Goal: Information Seeking & Learning: Understand process/instructions

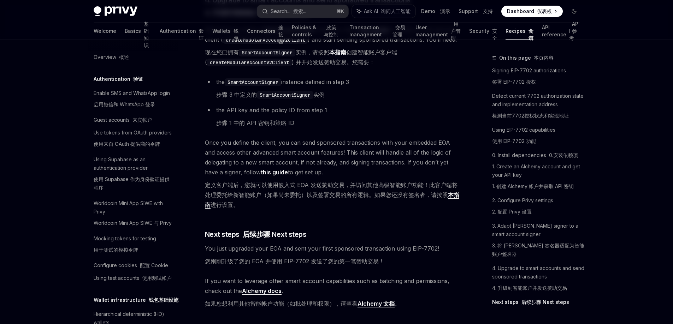
click at [133, 83] on h5 "Authentication 验证" at bounding box center [118, 79] width 49 height 8
click at [133, 79] on font "验证" at bounding box center [138, 79] width 10 height 6
click at [144, 34] on font "基础知识" at bounding box center [146, 34] width 5 height 27
type textarea "*"
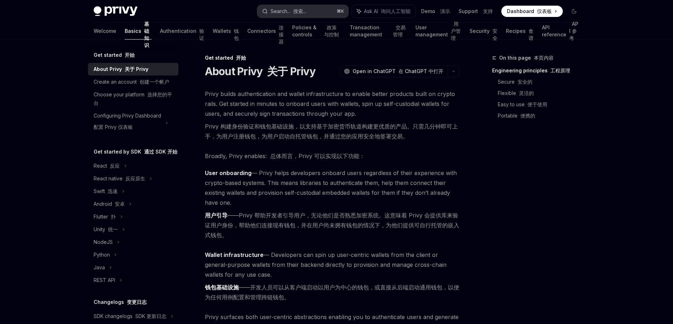
click at [305, 7] on div "Search... 搜索..." at bounding box center [289, 11] width 36 height 8
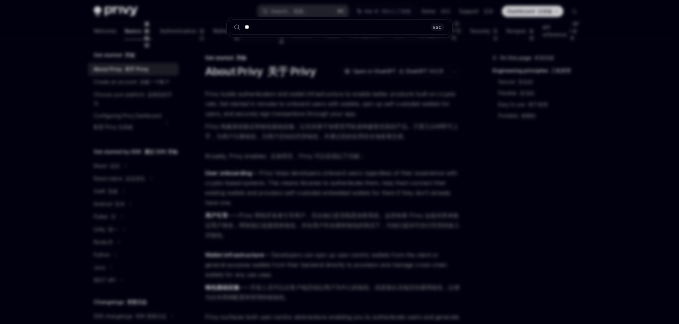
type input "***"
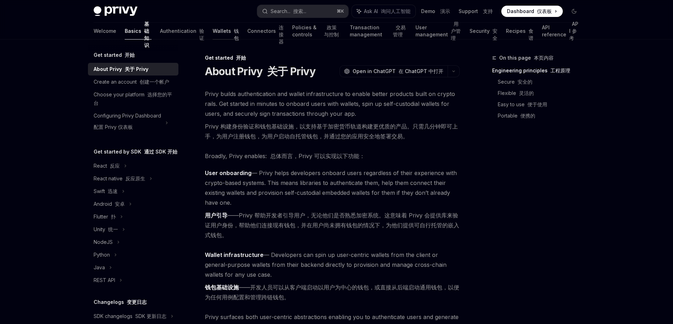
click at [234, 31] on font "钱包" at bounding box center [236, 34] width 5 height 13
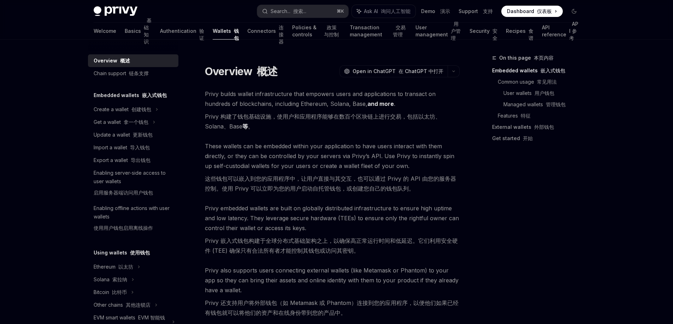
click at [368, 104] on link "and more" at bounding box center [381, 103] width 27 height 7
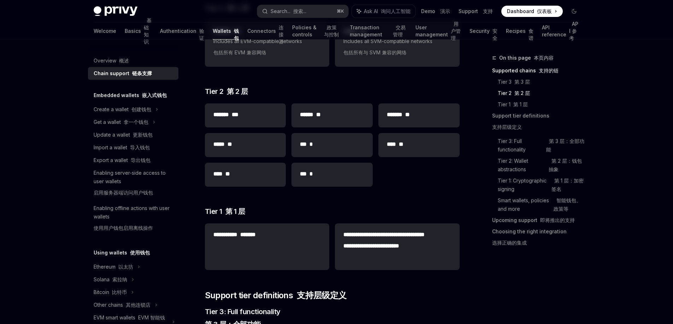
scroll to position [181, 0]
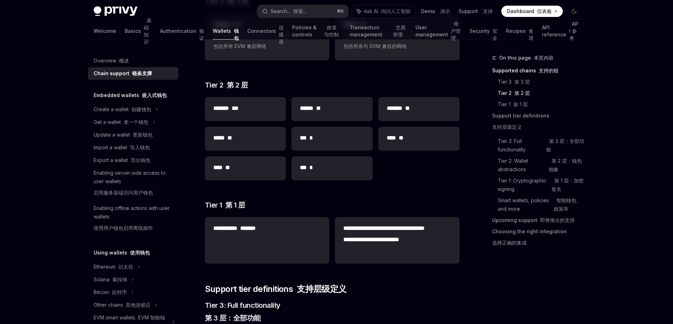
click at [334, 170] on h2 "*** *" at bounding box center [332, 168] width 64 height 8
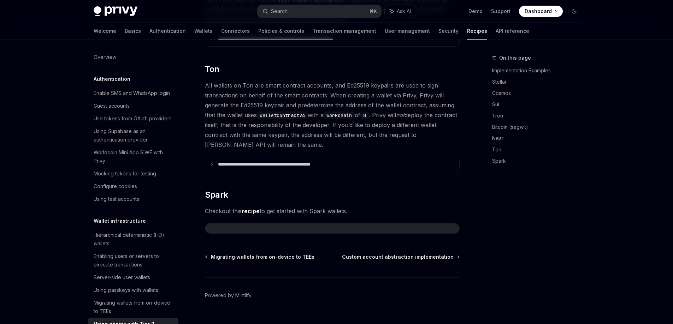
scroll to position [164, 0]
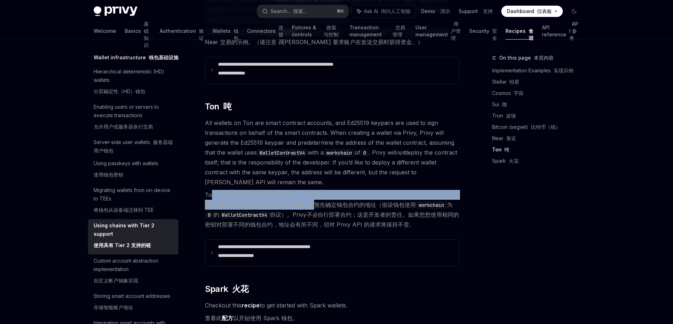
drag, startPoint x: 212, startPoint y: 185, endPoint x: 315, endPoint y: 193, distance: 103.5
click at [315, 193] on font "Ton 上的所有钱包都是智能合约账户，并使用 Ed25519 密钥对代表智能合约签署交易。通过 Privy 创建钱包时，Privy 将生成 Ed25519 密…" at bounding box center [332, 210] width 254 height 37
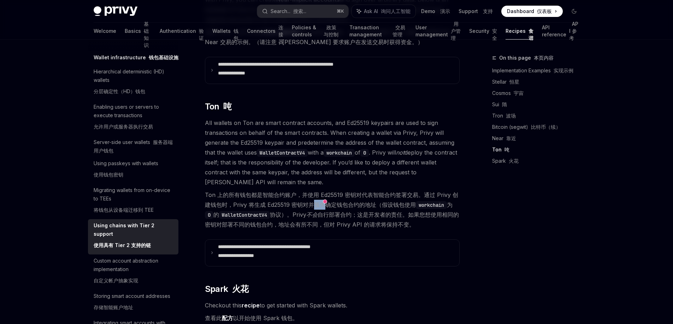
click at [315, 193] on font "Ton 上的所有钱包都是智能合约账户，并使用 Ed25519 密钥对代表智能合约签署交易。通过 Privy 创建钱包时，Privy 将生成 Ed25519 密…" at bounding box center [332, 210] width 254 height 37
drag, startPoint x: 215, startPoint y: 194, endPoint x: 316, endPoint y: 195, distance: 101.1
click at [316, 195] on font "Ton 上的所有钱包都是智能合约账户，并使用 Ed25519 密钥对代表智能合约签署交易。通过 Privy 创建钱包时，Privy 将生成 Ed25519 密…" at bounding box center [332, 210] width 254 height 37
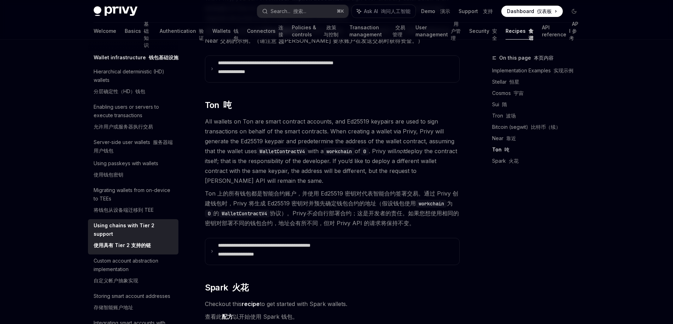
scroll to position [877, 0]
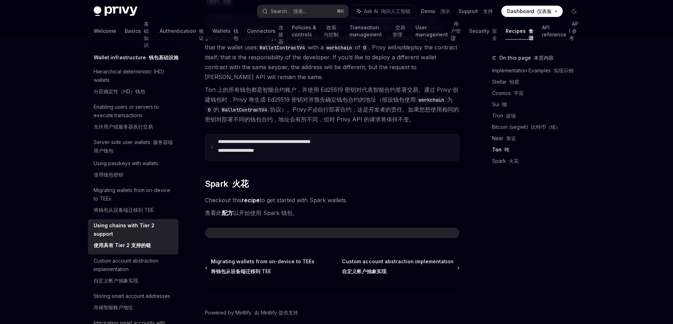
click at [214, 136] on summary "**********" at bounding box center [332, 148] width 254 height 27
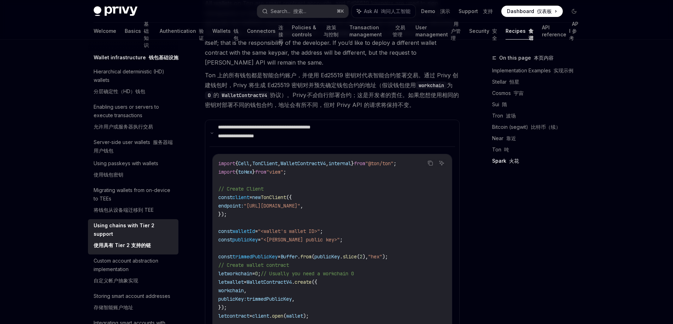
scroll to position [974, 0]
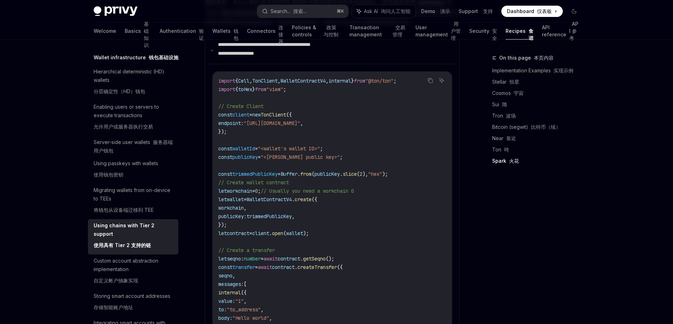
click at [282, 214] on span "trimmedPublicKey" at bounding box center [269, 217] width 45 height 6
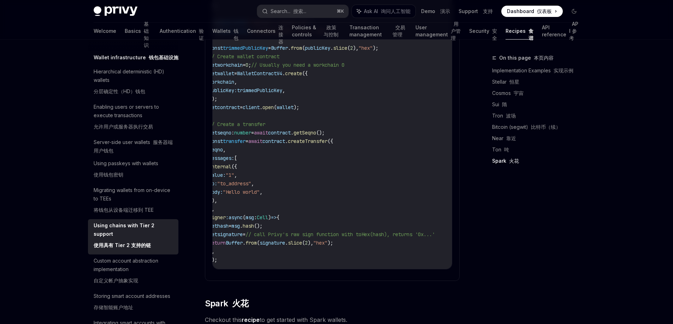
scroll to position [0, 0]
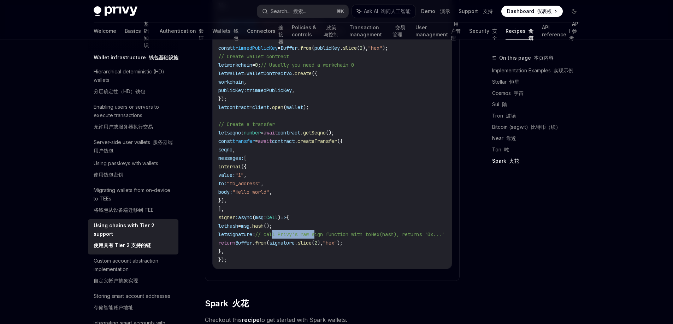
drag, startPoint x: 293, startPoint y: 225, endPoint x: 338, endPoint y: 228, distance: 45.0
click at [338, 228] on code "import { Cell , TonClient , WalletContractV4 , internal } from "@ton/ton" ; imp…" at bounding box center [339, 108] width 243 height 314
click at [323, 240] on span ")," at bounding box center [320, 243] width 6 height 6
click at [562, 31] on link "API reference API 参考" at bounding box center [560, 31] width 37 height 17
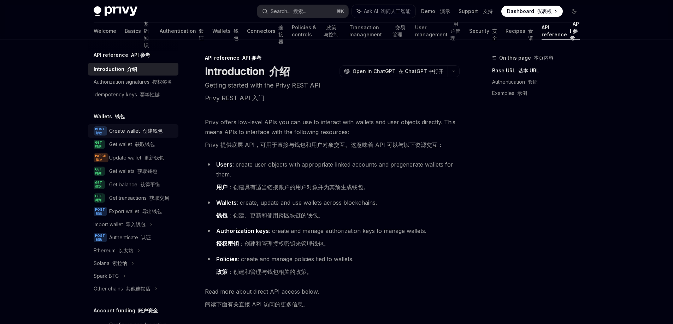
click at [149, 134] on font "创建钱包" at bounding box center [153, 131] width 20 height 6
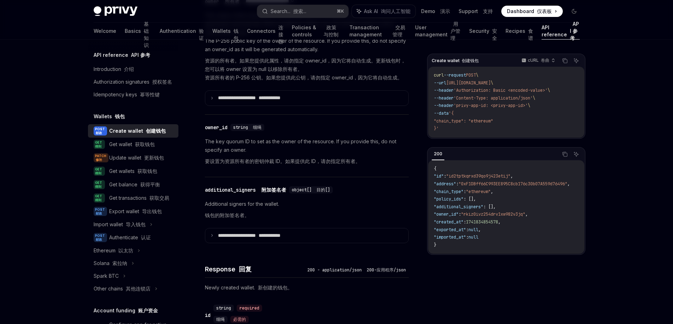
scroll to position [654, 0]
click at [212, 236] on summary "**********" at bounding box center [306, 235] width 203 height 15
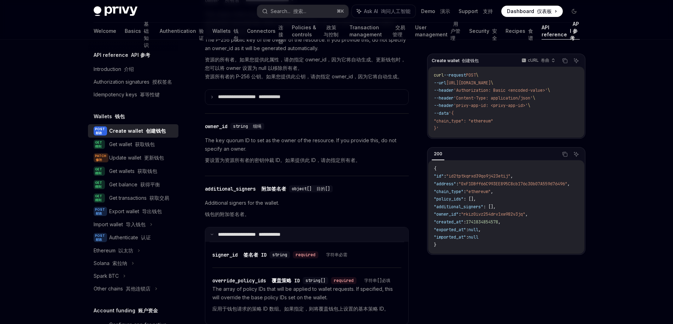
click at [212, 236] on summary "**********" at bounding box center [306, 235] width 203 height 15
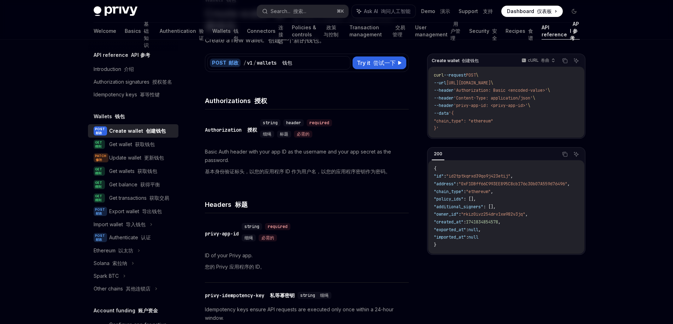
scroll to position [18, 0]
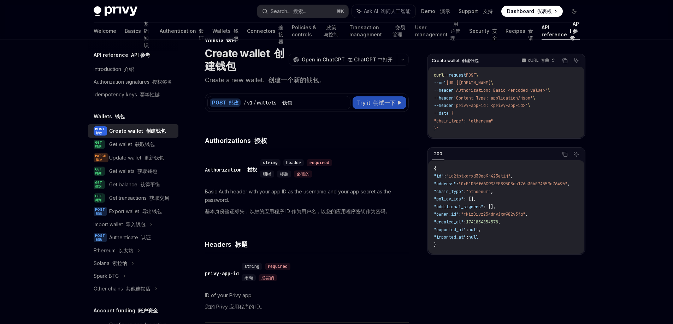
click at [382, 104] on font "尝试一下" at bounding box center [384, 102] width 23 height 7
type textarea "*"
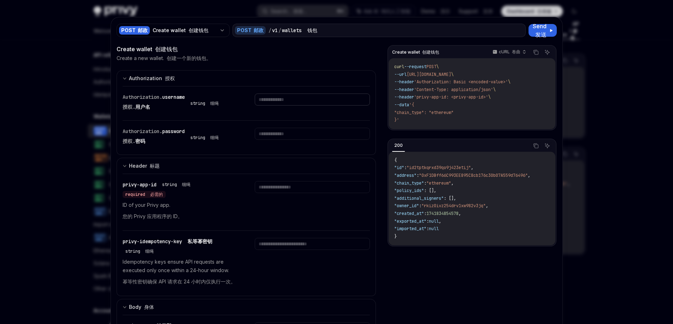
click at [276, 101] on input "text" at bounding box center [312, 100] width 115 height 12
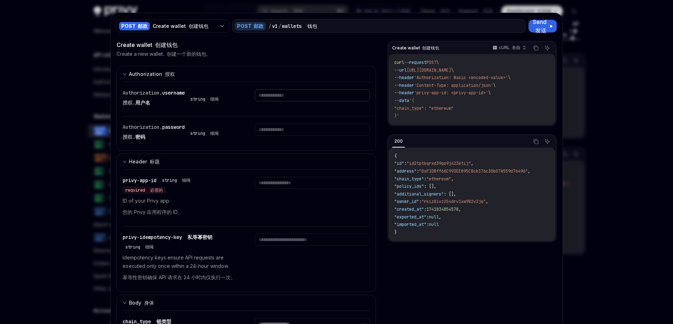
scroll to position [7, 0]
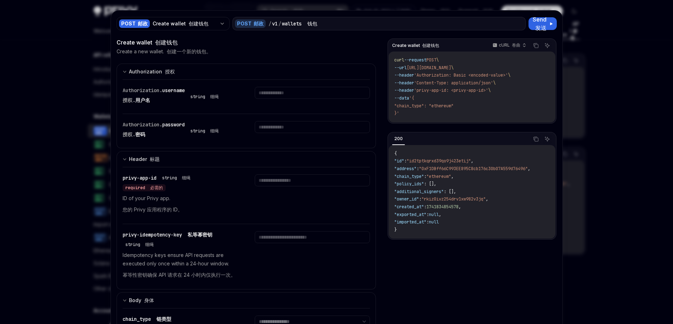
click at [135, 191] on div "required 必需的" at bounding box center [144, 188] width 43 height 7
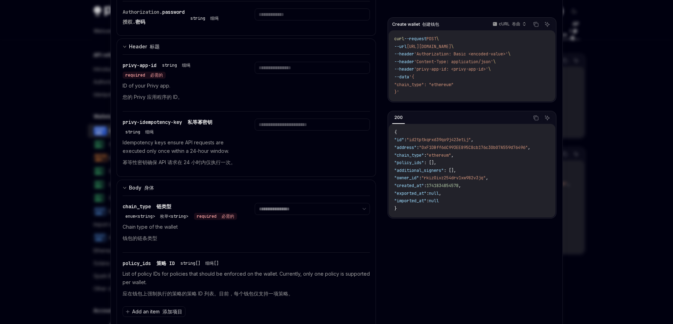
scroll to position [137, 0]
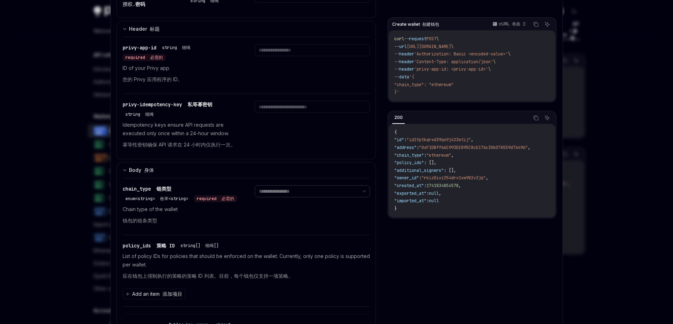
click at [298, 188] on select "**********" at bounding box center [312, 192] width 115 height 12
select select "***"
click at [255, 186] on select "**********" at bounding box center [312, 192] width 115 height 12
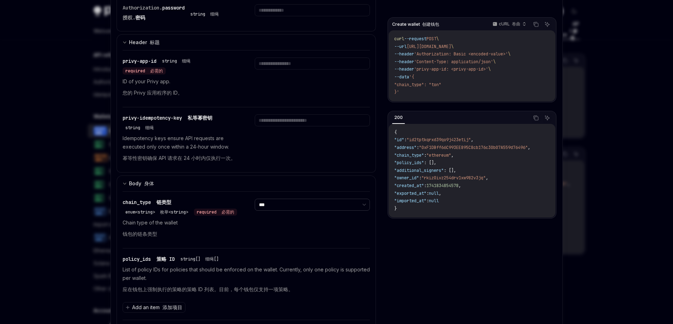
scroll to position [46, 0]
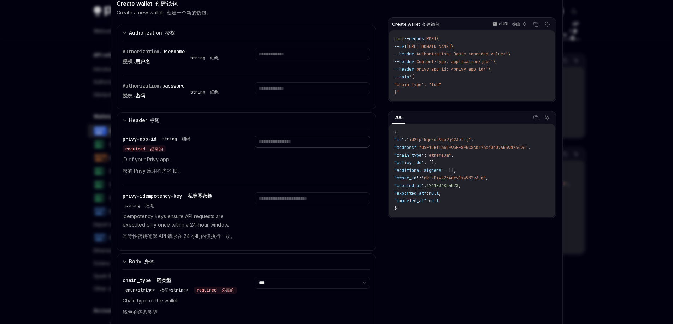
click at [285, 60] on input "text" at bounding box center [312, 54] width 115 height 12
paste input "**********"
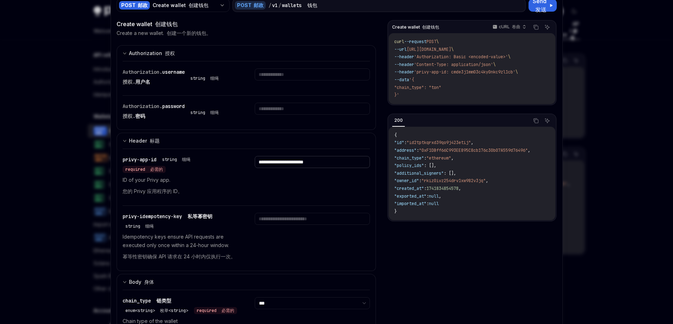
scroll to position [23, 0]
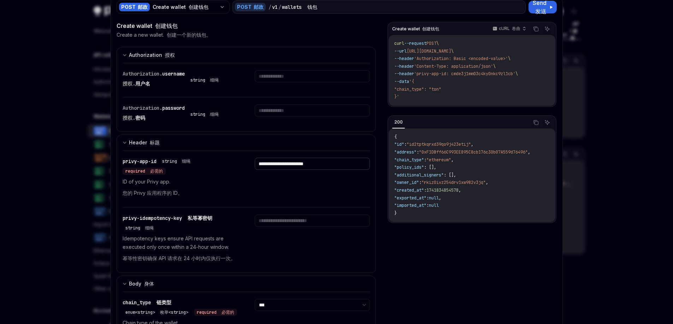
type input "**********"
click at [282, 75] on input "text" at bounding box center [312, 76] width 115 height 12
type input "**********"
click at [269, 82] on input "text" at bounding box center [302, 76] width 109 height 12
type input "**********"
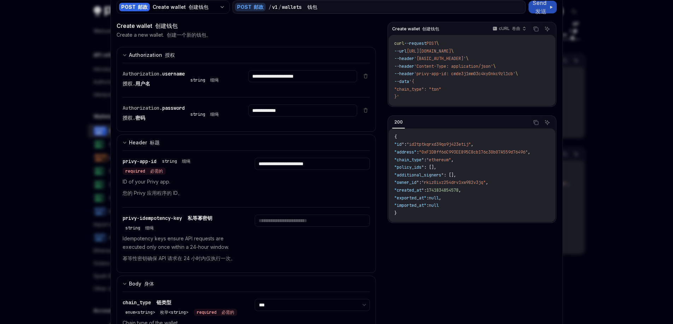
click at [550, 8] on button "Send 发送" at bounding box center [543, 7] width 28 height 13
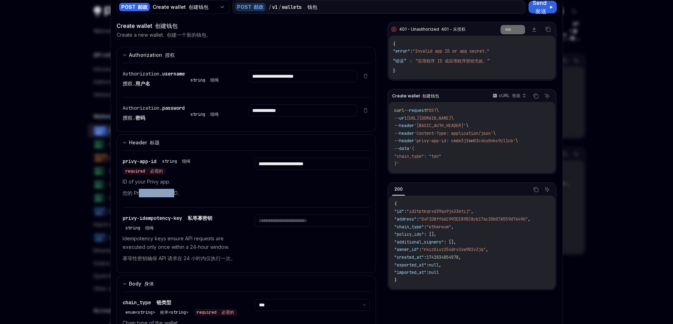
drag, startPoint x: 136, startPoint y: 194, endPoint x: 171, endPoint y: 193, distance: 35.4
click at [171, 193] on font "您的 Privy 应用程序的 ID。" at bounding box center [153, 193] width 60 height 6
click at [197, 182] on p "ID of your Privy app. 您的 Privy 应用程序的 ID。" at bounding box center [180, 189] width 115 height 23
click at [257, 82] on input "**********" at bounding box center [302, 76] width 109 height 12
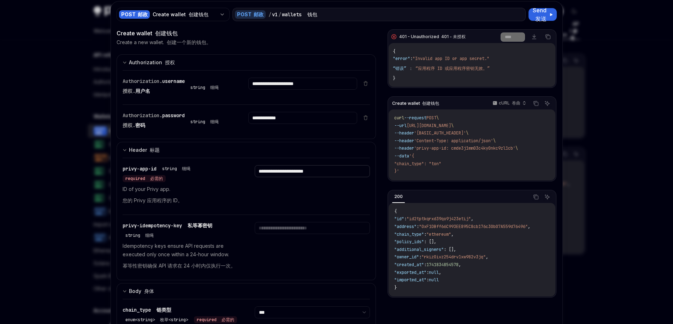
scroll to position [0, 0]
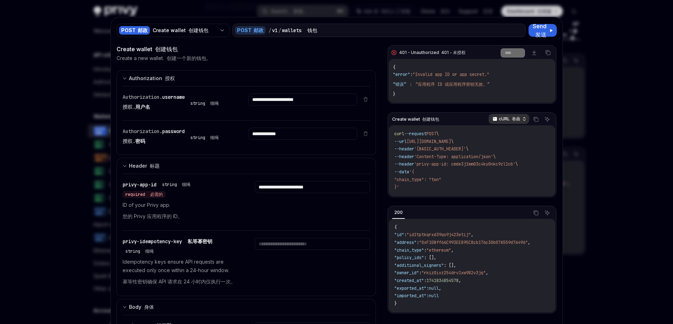
click at [508, 122] on div "cURL 卷曲" at bounding box center [509, 119] width 41 height 10
click at [502, 161] on div "Javascript" at bounding box center [496, 162] width 37 height 6
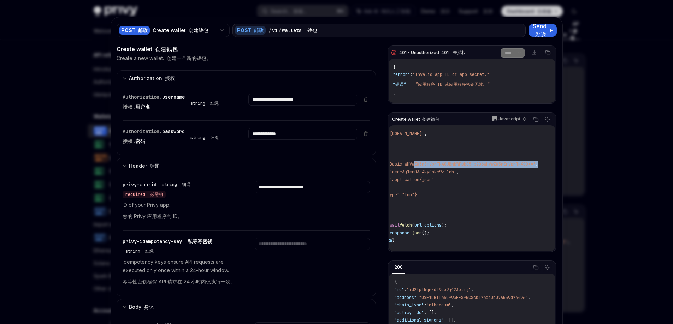
scroll to position [0, 4]
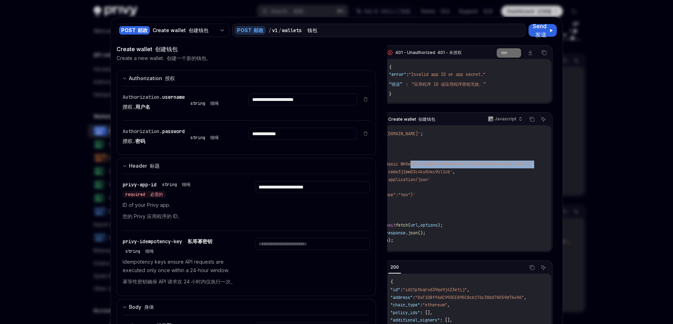
drag, startPoint x: 467, startPoint y: 165, endPoint x: 553, endPoint y: 168, distance: 86.6
click at [553, 168] on div "401 - Unauthorized 401 - 未授权 **** ******* Download 下载 Copy 复制 { "error" : "Inva…" at bounding box center [471, 207] width 169 height 324
click at [452, 157] on code "const url = '[URL][DOMAIN_NAME]' ; const options = { method: 'POST' , headers: …" at bounding box center [450, 199] width 203 height 138
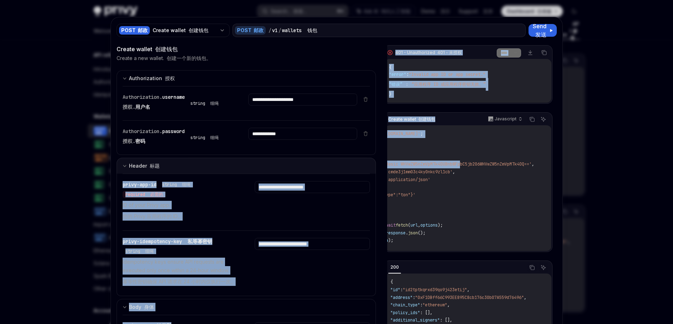
scroll to position [0, 0]
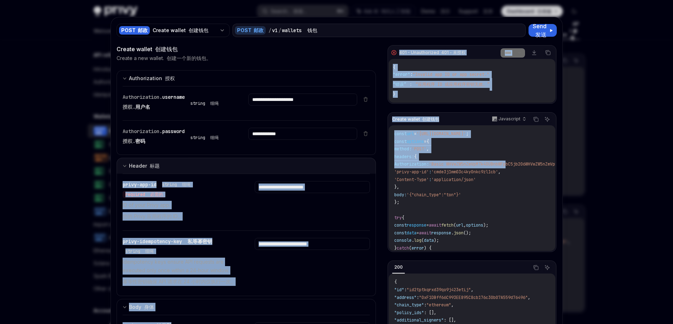
drag, startPoint x: 451, startPoint y: 165, endPoint x: 351, endPoint y: 169, distance: 100.1
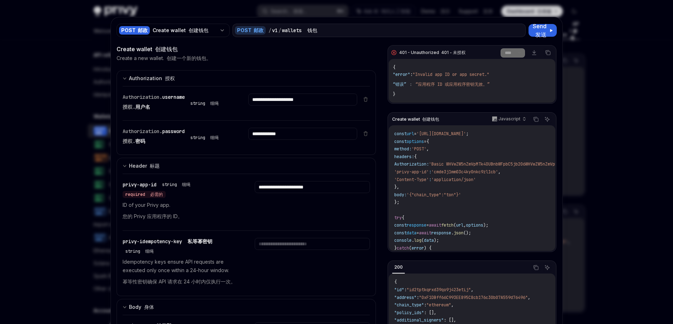
click at [471, 170] on span "'cmde3j1mm03c4ky0nkc9zl1cb'" at bounding box center [465, 172] width 67 height 6
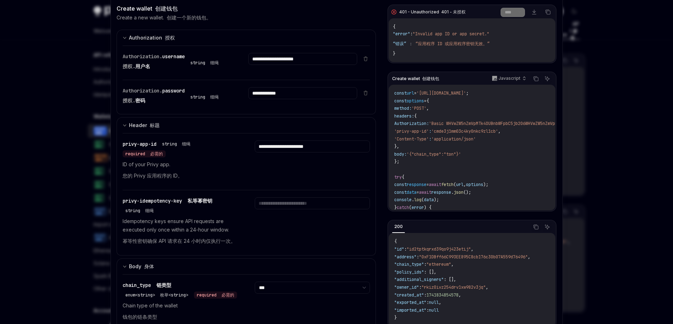
click at [476, 167] on code "const url = '[URL][DOMAIN_NAME]' ; const options = { method: 'POST' , headers: …" at bounding box center [495, 159] width 203 height 138
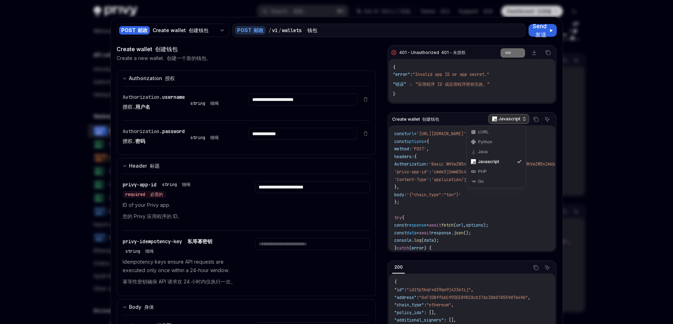
click at [507, 123] on div "Javascript" at bounding box center [509, 119] width 41 height 10
click at [452, 155] on code "const url = '[URL][DOMAIN_NAME]' ; const options = { method: 'POST' , headers: …" at bounding box center [495, 199] width 203 height 138
click at [287, 106] on input "**********" at bounding box center [302, 100] width 109 height 12
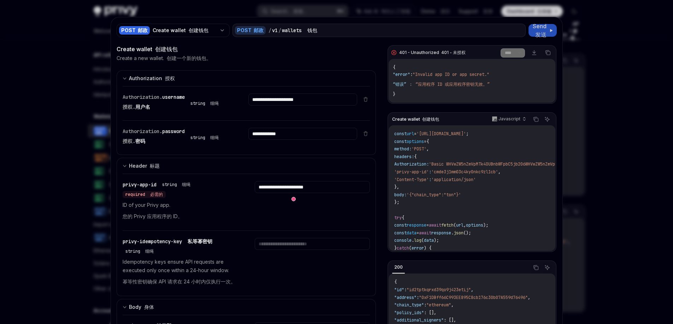
click at [541, 33] on font "发送" at bounding box center [541, 34] width 11 height 7
drag, startPoint x: 416, startPoint y: 84, endPoint x: 483, endPoint y: 84, distance: 66.8
click at [476, 83] on span "“应用程序 ID 或应用程序密钥无效。”" at bounding box center [453, 85] width 74 height 6
click at [450, 151] on code "const url = '[URL][DOMAIN_NAME]' ; const options = { method: 'POST' , headers: …" at bounding box center [495, 199] width 203 height 138
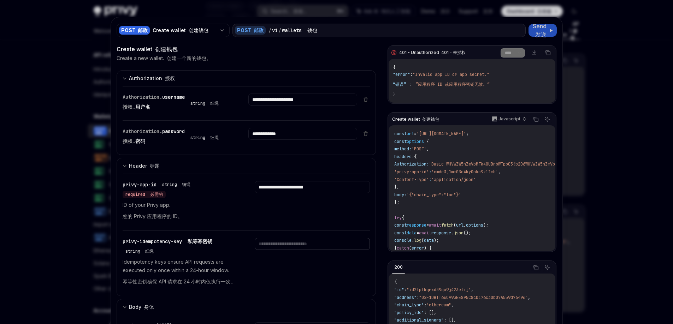
click at [270, 106] on input "text" at bounding box center [302, 100] width 109 height 12
click at [602, 56] on div at bounding box center [336, 162] width 673 height 324
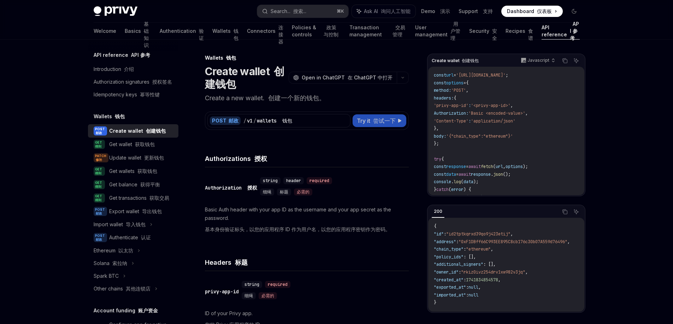
click at [385, 117] on span "Try it 尝试一下" at bounding box center [376, 121] width 39 height 8
type textarea "*"
select select "***"
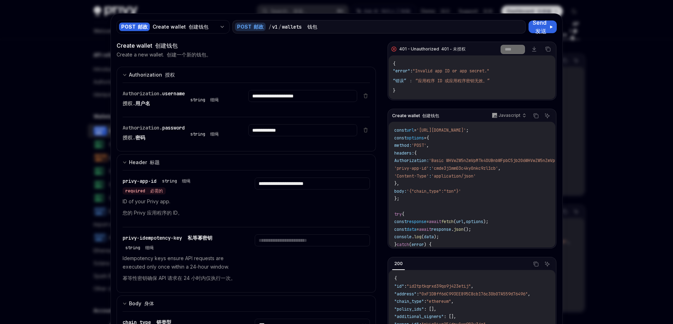
scroll to position [12, 0]
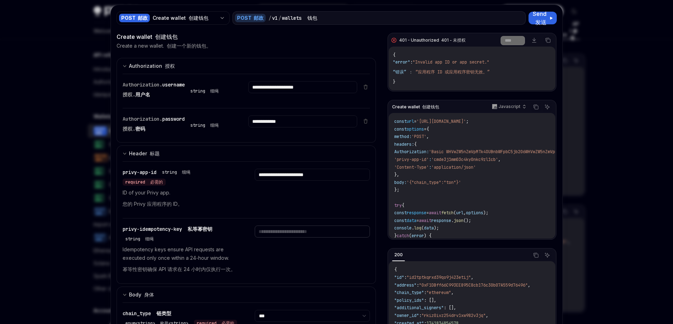
click at [280, 93] on input "text" at bounding box center [302, 87] width 109 height 12
paste input "**********"
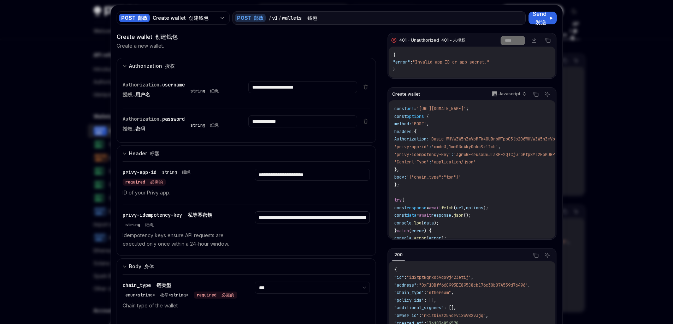
scroll to position [0, 154]
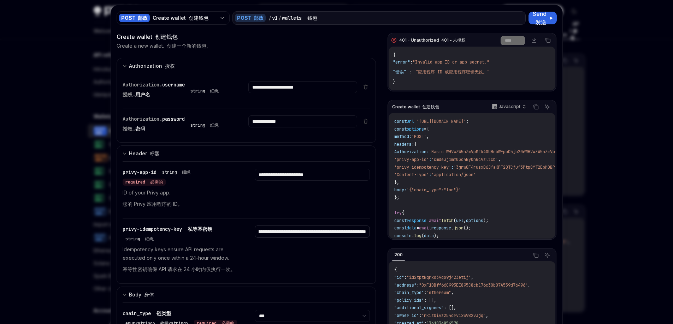
type input "**********"
click at [310, 200] on div "**********" at bounding box center [312, 190] width 115 height 42
click at [536, 18] on span "Send 发送" at bounding box center [540, 18] width 15 height 17
drag, startPoint x: 281, startPoint y: 233, endPoint x: 200, endPoint y: 235, distance: 80.3
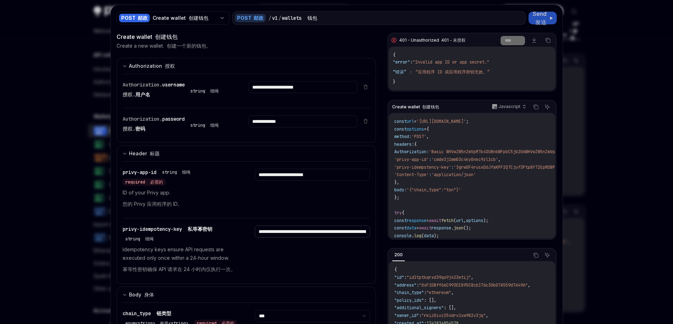
click at [200, 235] on div "**********" at bounding box center [247, 251] width 248 height 65
drag, startPoint x: 292, startPoint y: 233, endPoint x: 369, endPoint y: 232, distance: 77.1
click at [369, 232] on div "**********" at bounding box center [247, 223] width 260 height 123
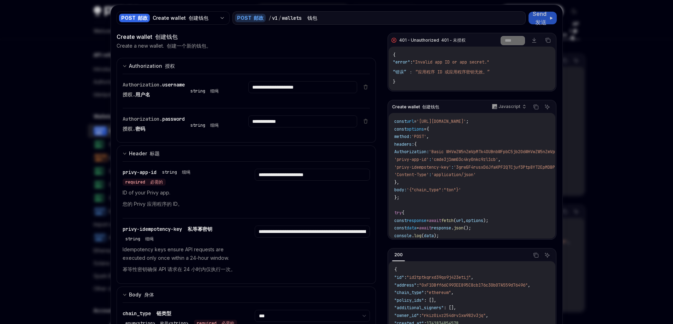
click at [297, 198] on div "**********" at bounding box center [312, 190] width 115 height 42
drag, startPoint x: 411, startPoint y: 186, endPoint x: 386, endPoint y: 135, distance: 56.8
click at [388, 135] on div "Create wallet 创建钱包 Javascript Copy 复制 Ask AI 询问人工智能 const url = '[URL][DOMAIN_N…" at bounding box center [472, 170] width 169 height 140
click at [233, 193] on p "ID of your Privy app. 您的 Privy 应用程序的 ID。" at bounding box center [180, 200] width 115 height 23
click at [546, 18] on button "Send 发送" at bounding box center [543, 18] width 28 height 13
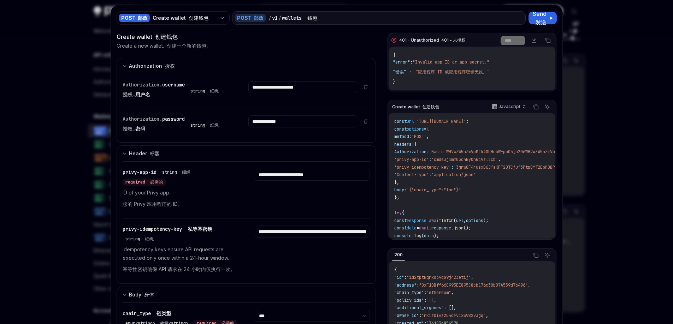
click at [442, 151] on span "'Basic WHVwZW5nZmVpMTk4OUBnbWFpbC5jb206WHVwZW5nZmVpMTk4OQ=='" at bounding box center [503, 152] width 148 height 6
click at [287, 184] on div "**********" at bounding box center [312, 190] width 115 height 42
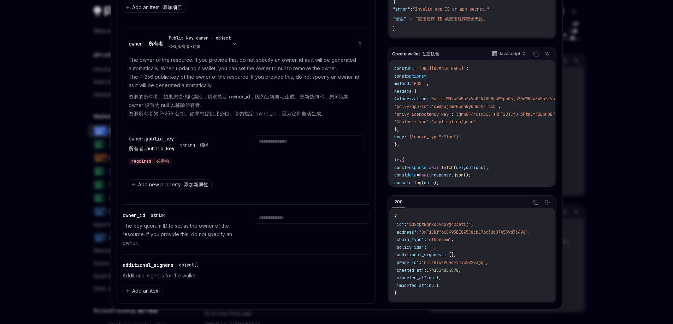
scroll to position [437, 0]
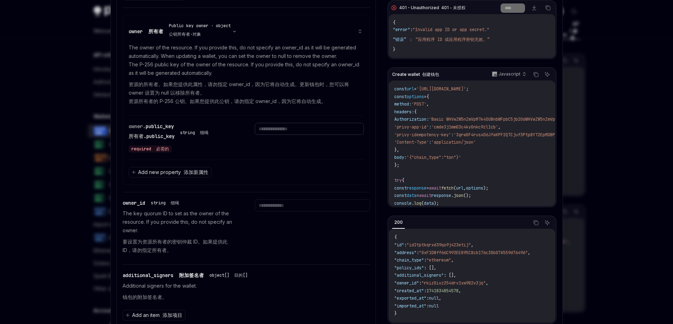
click at [292, 135] on input "text" at bounding box center [309, 129] width 109 height 12
paste input "**********"
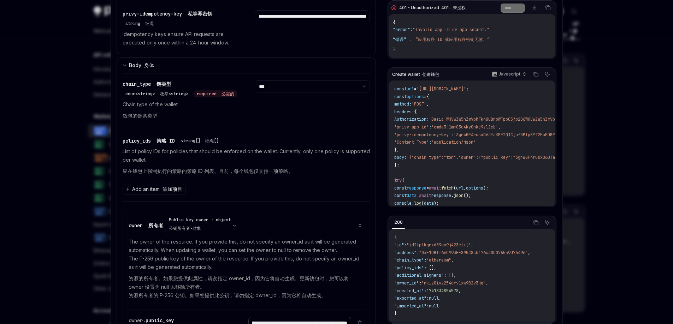
scroll to position [129, 0]
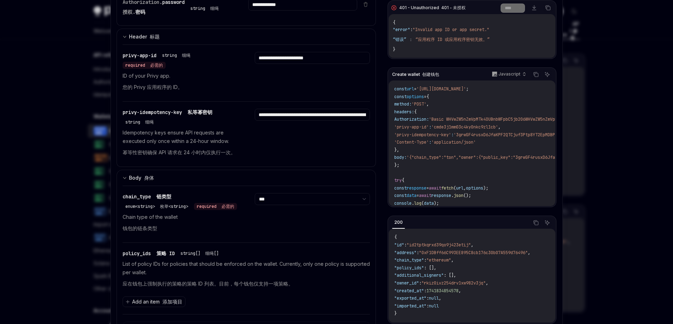
type input "**********"
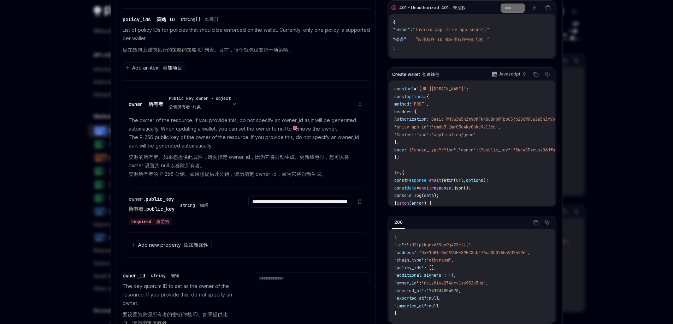
scroll to position [371, 0]
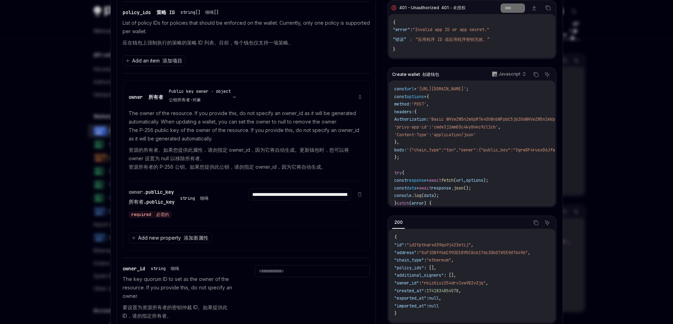
click at [257, 218] on div "**********" at bounding box center [299, 204] width 103 height 30
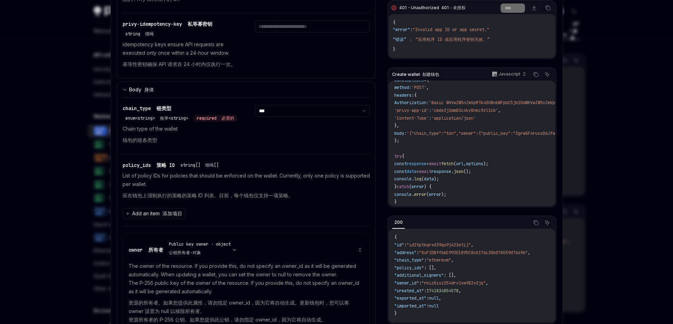
scroll to position [0, 0]
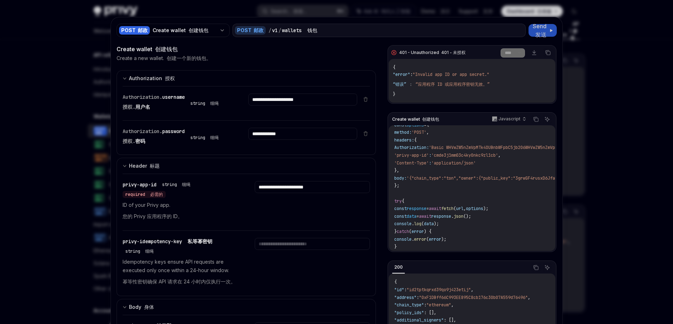
click at [543, 31] on font "发送" at bounding box center [541, 34] width 11 height 7
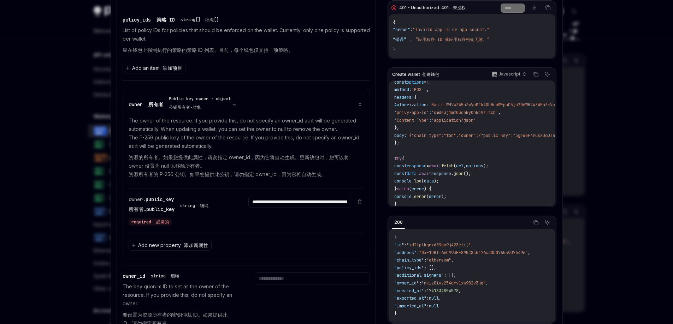
scroll to position [367, 0]
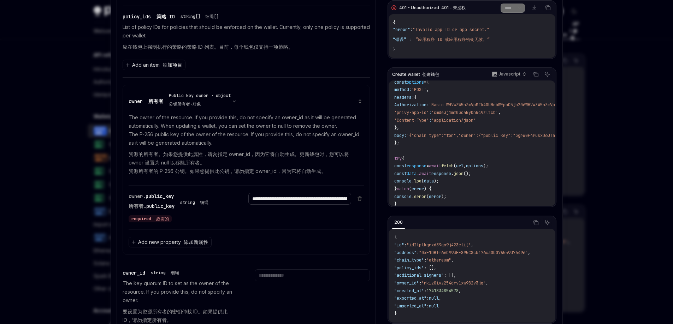
click at [299, 205] on input "**********" at bounding box center [299, 199] width 103 height 12
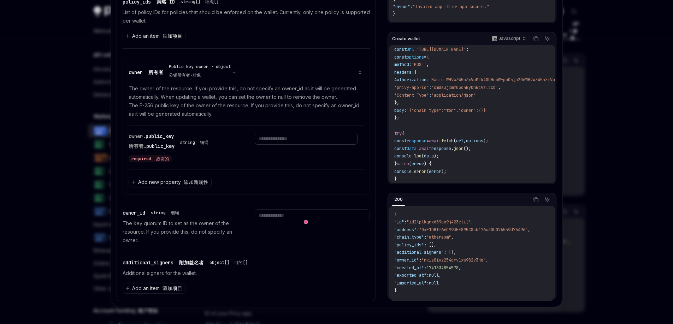
scroll to position [338, 0]
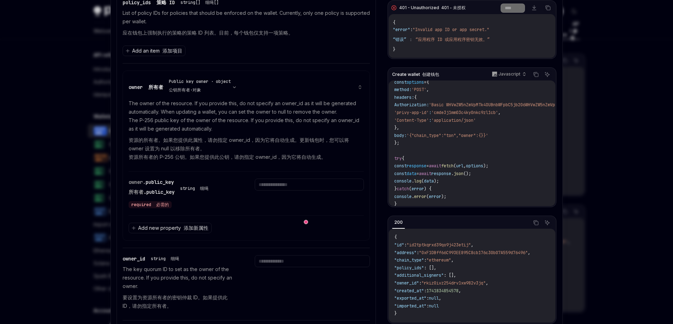
click at [208, 209] on div "owner. public_key 所有者 .public_key string 细绳 required 必需的" at bounding box center [183, 194] width 109 height 30
click at [134, 146] on font "资源的所有者。如果您提供此属性，请勿指定 owner_id，因为它将自动生成。更新钱包时，您可以将 owner 设置为 null 以移除所有者。 资源所有者的…" at bounding box center [247, 148] width 236 height 25
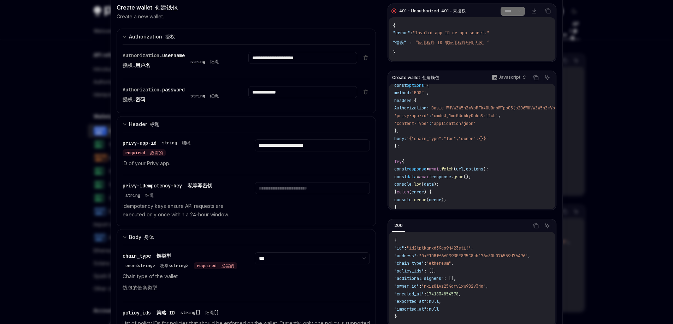
scroll to position [0, 0]
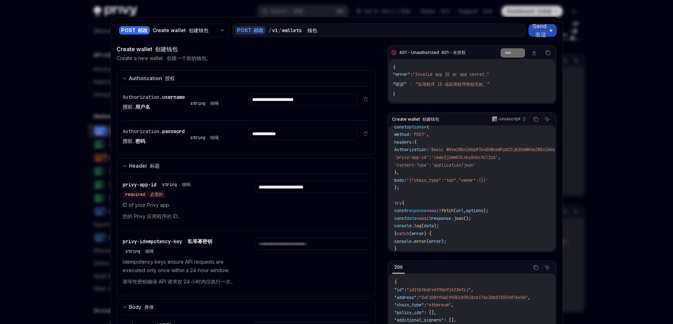
click at [51, 56] on div at bounding box center [336, 162] width 673 height 324
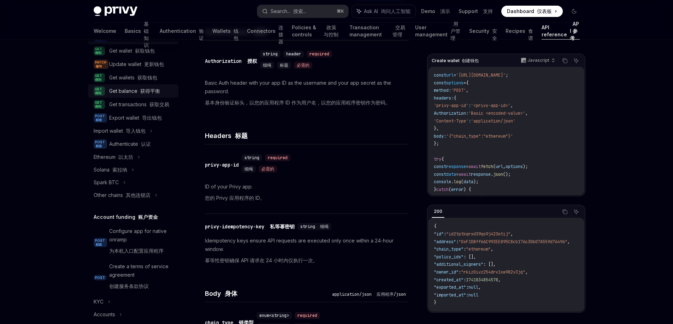
scroll to position [99, 0]
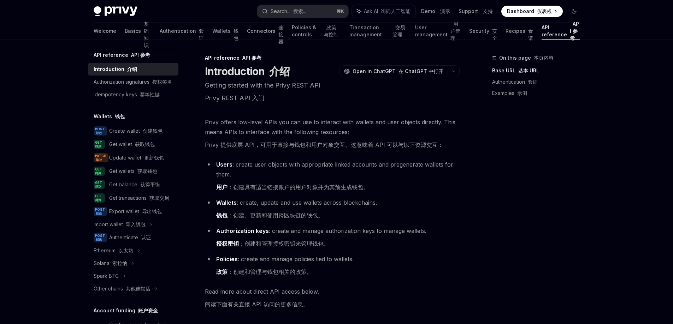
type textarea "*"
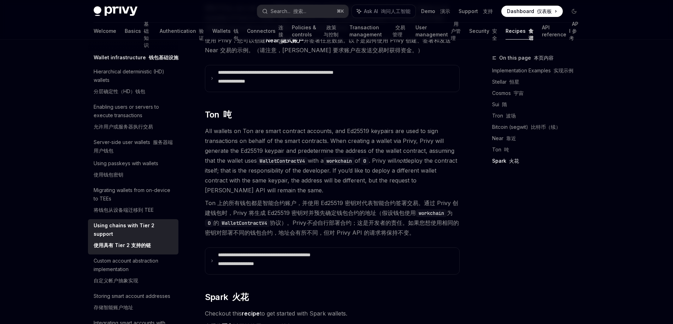
scroll to position [1006, 0]
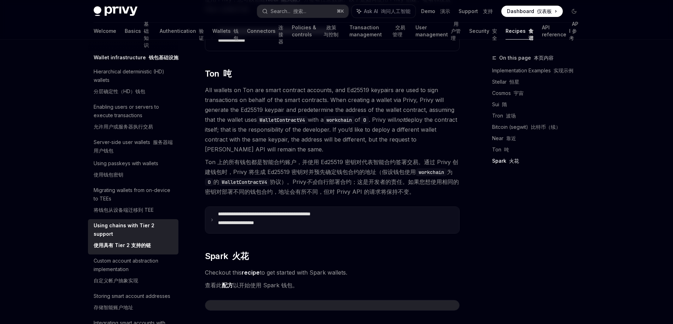
click at [230, 211] on p "**********" at bounding box center [281, 220] width 126 height 18
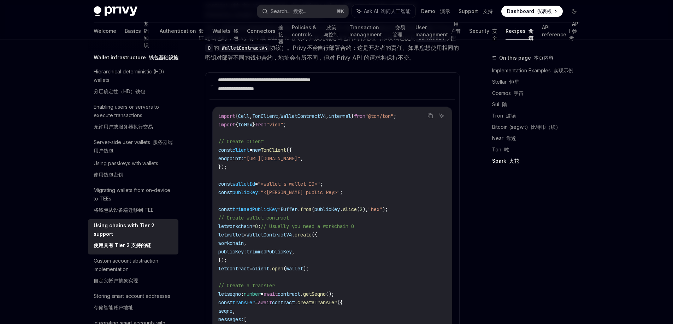
scroll to position [1133, 0]
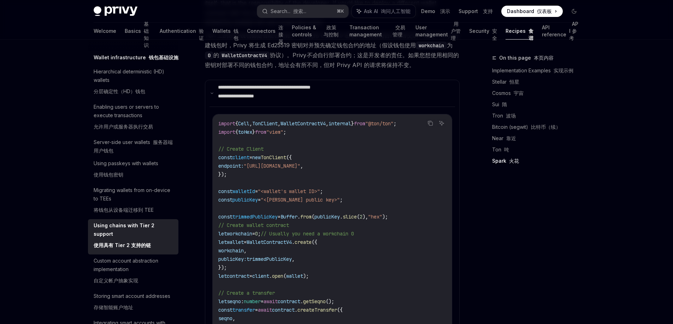
click at [252, 129] on span "toHex" at bounding box center [245, 132] width 14 height 6
click at [283, 129] on span ""viem"" at bounding box center [275, 132] width 17 height 6
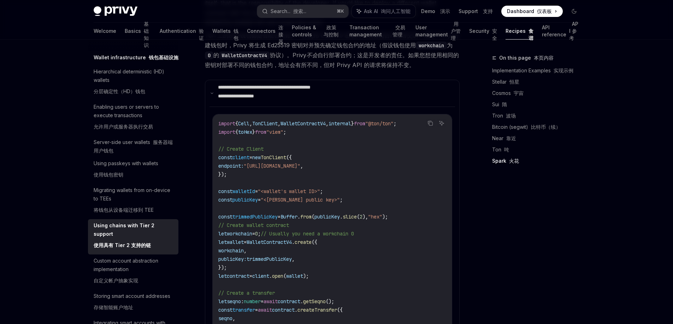
click at [280, 129] on code "import { Cell , TonClient , WalletContractV4 , internal } from "@ton/ton" ; imp…" at bounding box center [339, 276] width 243 height 314
click at [283, 129] on span ""viem"" at bounding box center [275, 132] width 17 height 6
click at [269, 127] on code "import { Cell , TonClient , WalletContractV4 , internal } from "@ton/ton" ; imp…" at bounding box center [339, 276] width 243 height 314
click at [283, 129] on span ""viem"" at bounding box center [275, 132] width 17 height 6
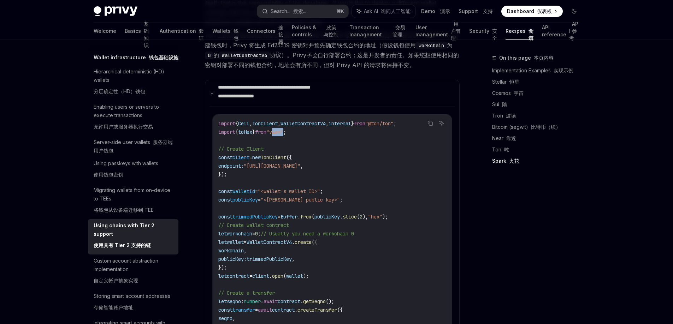
click at [283, 129] on span ""viem"" at bounding box center [275, 132] width 17 height 6
drag, startPoint x: 273, startPoint y: 135, endPoint x: 286, endPoint y: 125, distance: 17.0
click at [276, 132] on code "import { Cell , TonClient , WalletContractV4 , internal } from "@ton/ton" ; imp…" at bounding box center [339, 276] width 243 height 314
click at [283, 129] on span ""viem"" at bounding box center [275, 132] width 17 height 6
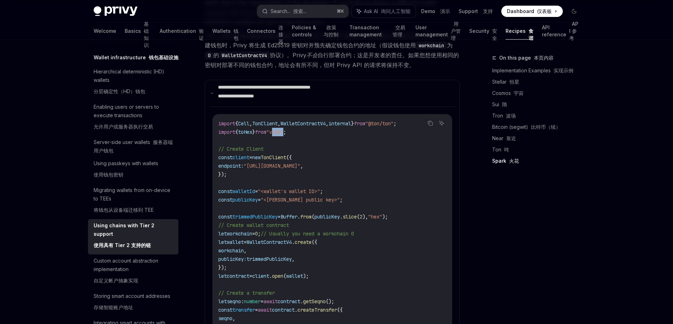
click at [283, 129] on span ""viem"" at bounding box center [275, 132] width 17 height 6
copy span "viem"
drag, startPoint x: 287, startPoint y: 124, endPoint x: 291, endPoint y: 119, distance: 7.1
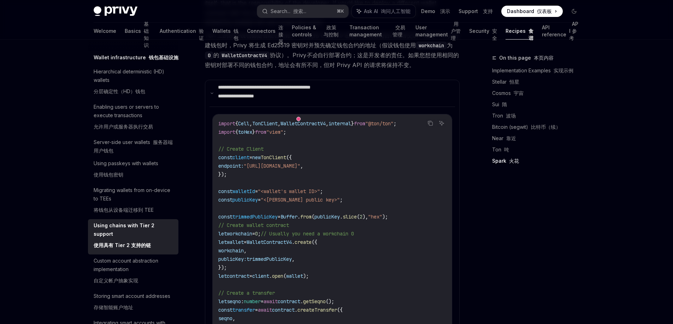
click at [287, 124] on code "import { Cell , TonClient , WalletContractV4 , internal } from "@ton/ton" ; imp…" at bounding box center [339, 276] width 243 height 314
click at [283, 129] on span ""viem"" at bounding box center [275, 132] width 17 height 6
copy span "viem"
click at [296, 152] on code "import { Cell , TonClient , WalletContractV4 , internal } from "@ton/ton" ; imp…" at bounding box center [339, 276] width 243 height 314
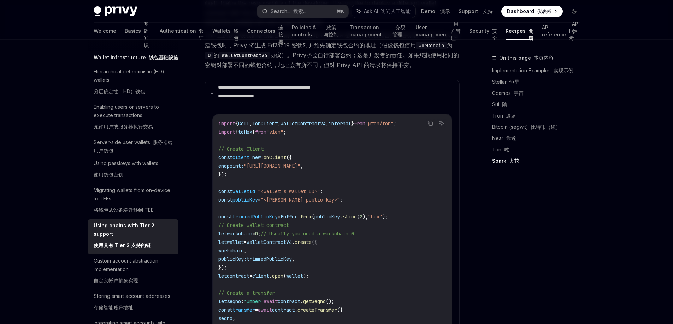
click at [251, 129] on span "toHex" at bounding box center [245, 132] width 14 height 6
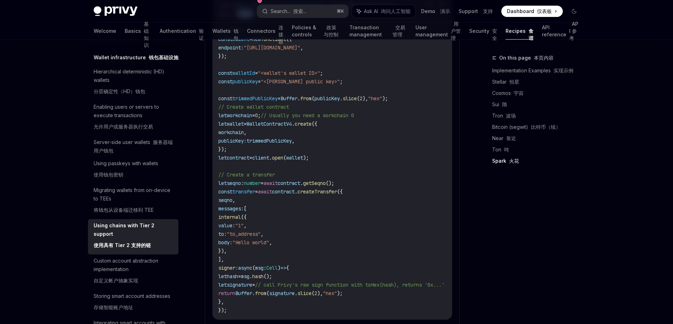
scroll to position [1252, 0]
drag, startPoint x: 321, startPoint y: 265, endPoint x: 397, endPoint y: 265, distance: 75.6
click at [397, 281] on span "// call Privy's raw sign function with toHex(hash), returns '0x...'" at bounding box center [349, 284] width 189 height 6
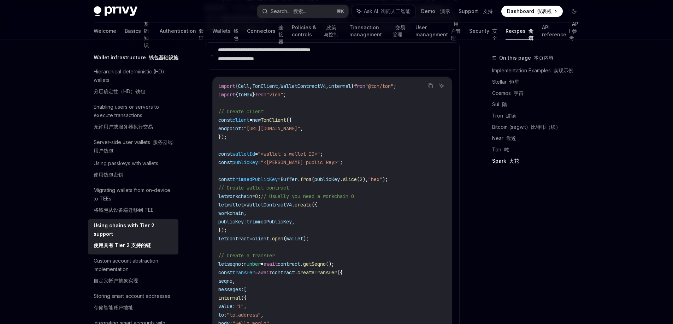
scroll to position [1170, 0]
drag, startPoint x: 345, startPoint y: 135, endPoint x: 293, endPoint y: 134, distance: 52.0
click at [293, 134] on code "import { Cell , TonClient , WalletContractV4 , internal } from "@ton/ton" ; imp…" at bounding box center [339, 240] width 243 height 314
click at [353, 143] on code "import { Cell , TonClient , WalletContractV4 , internal } from "@ton/ton" ; imp…" at bounding box center [339, 240] width 243 height 314
drag, startPoint x: 350, startPoint y: 144, endPoint x: 271, endPoint y: 144, distance: 79.2
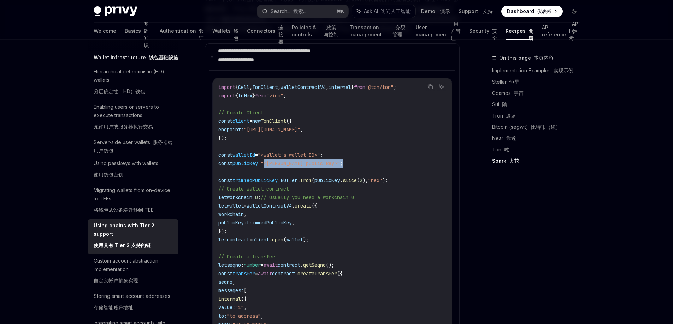
click at [271, 144] on code "import { Cell , TonClient , WalletContractV4 , internal } from "@ton/ton" ; imp…" at bounding box center [339, 240] width 243 height 314
click at [272, 157] on code "import { Cell , TonClient , WalletContractV4 , internal } from "@ton/ton" ; imp…" at bounding box center [339, 240] width 243 height 314
drag, startPoint x: 345, startPoint y: 144, endPoint x: 301, endPoint y: 144, distance: 44.2
click at [301, 144] on code "import { Cell , TonClient , WalletContractV4 , internal } from "@ton/ton" ; imp…" at bounding box center [339, 240] width 243 height 314
click at [317, 277] on code "import { Cell , TonClient , WalletContractV4 , internal } from "@ton/ton" ; imp…" at bounding box center [339, 240] width 243 height 314
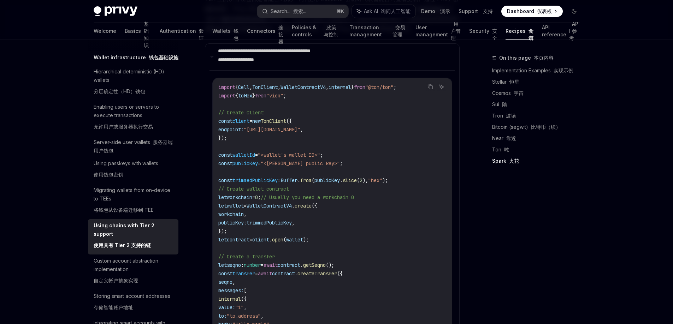
click at [327, 230] on code "import { Cell , TonClient , WalletContractV4 , internal } from "@ton/ton" ; imp…" at bounding box center [339, 240] width 243 height 314
